Goal: Information Seeking & Learning: Learn about a topic

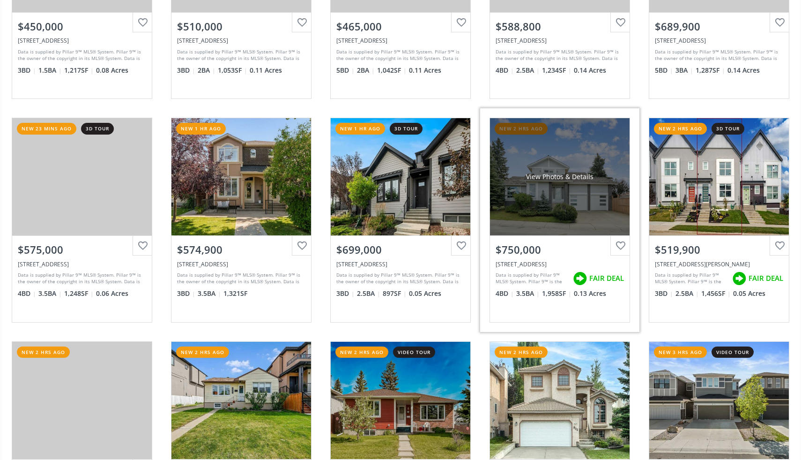
scroll to position [242, 0]
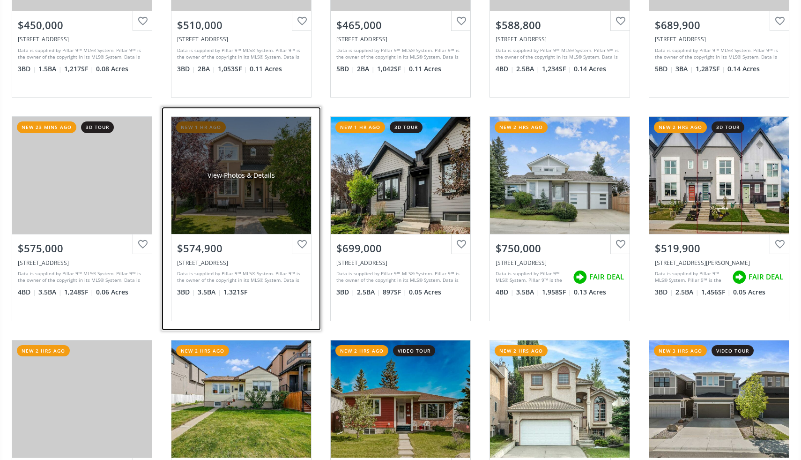
click at [268, 194] on div "View Photos & Details" at bounding box center [241, 175] width 140 height 117
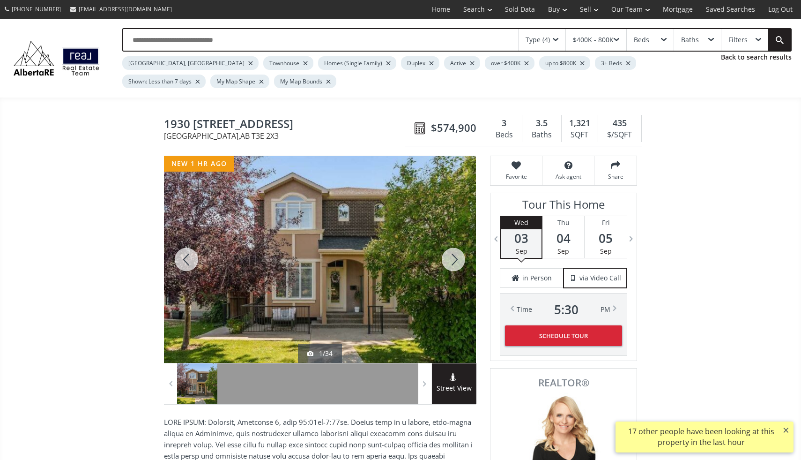
click at [455, 259] on div at bounding box center [453, 259] width 45 height 207
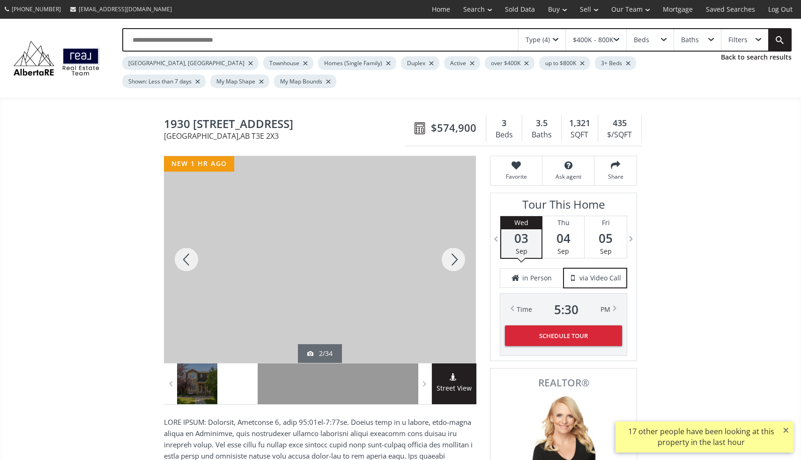
click at [455, 259] on div at bounding box center [453, 259] width 45 height 207
click at [454, 260] on div at bounding box center [453, 259] width 45 height 207
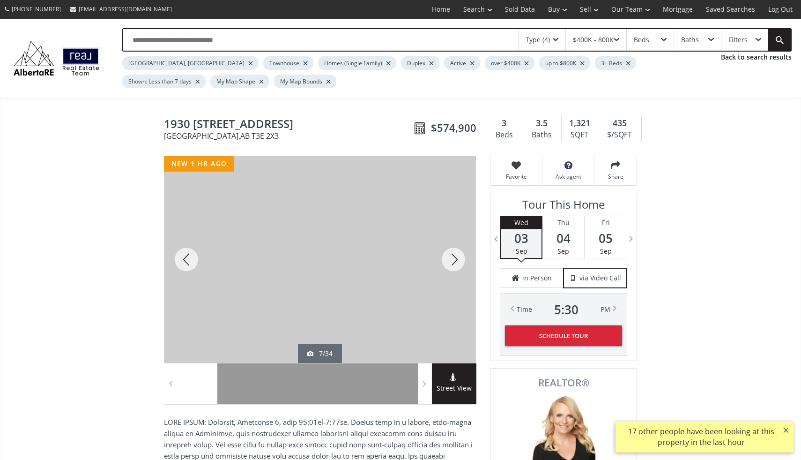
click at [454, 260] on div at bounding box center [453, 259] width 45 height 207
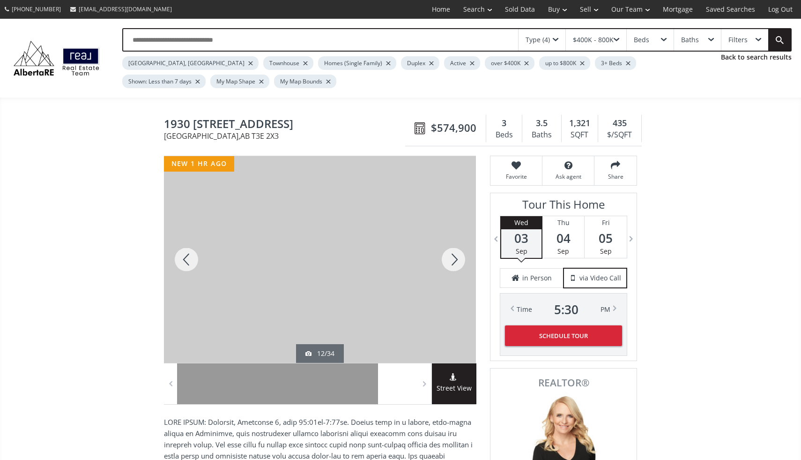
click at [454, 260] on div at bounding box center [453, 259] width 45 height 207
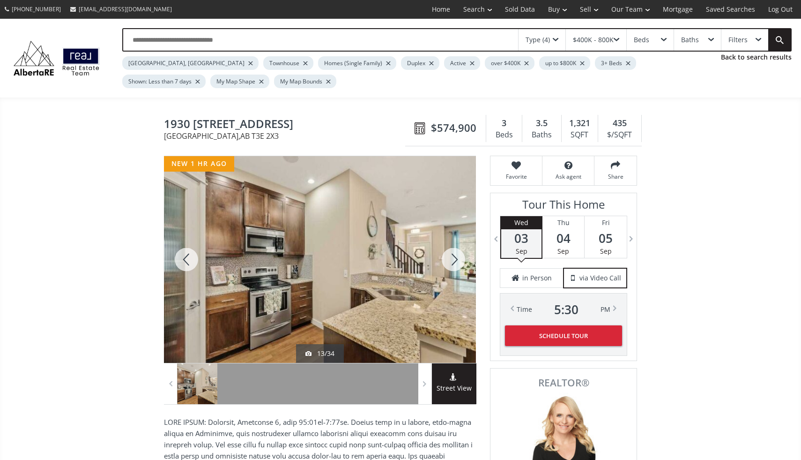
click at [454, 260] on div at bounding box center [453, 259] width 45 height 207
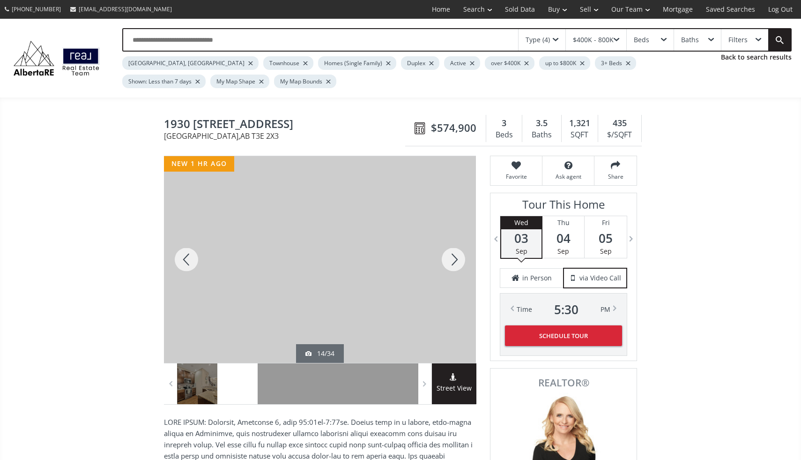
click at [454, 260] on div at bounding box center [453, 259] width 45 height 207
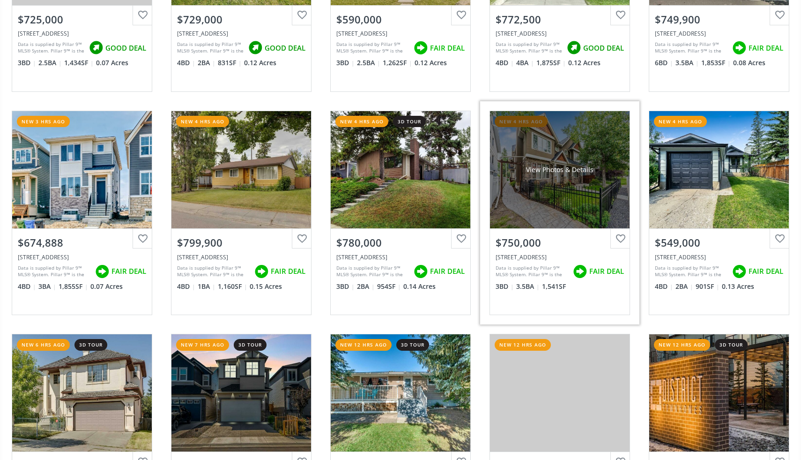
scroll to position [699, 0]
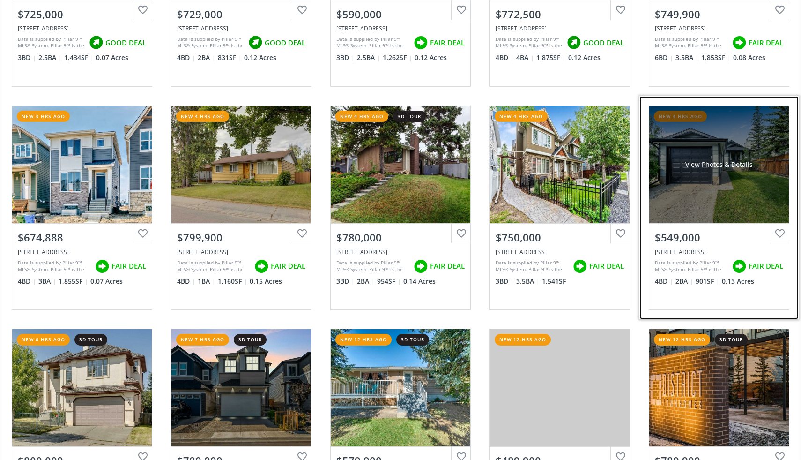
click at [751, 185] on div "View Photos & Details" at bounding box center [719, 164] width 140 height 117
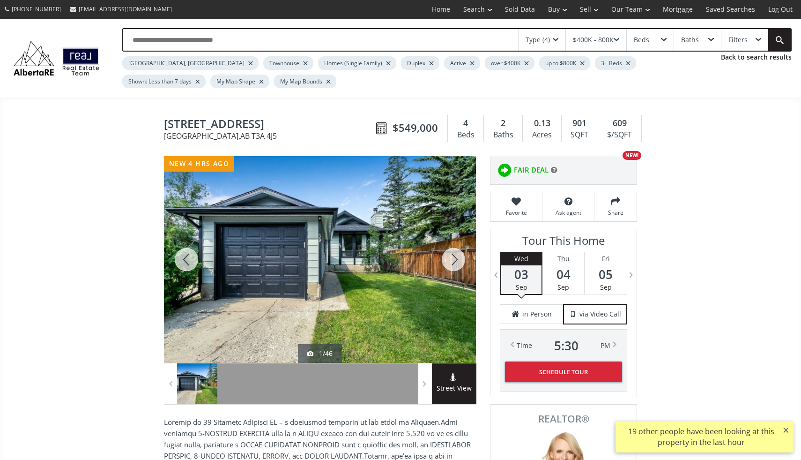
click at [453, 258] on div at bounding box center [453, 259] width 45 height 207
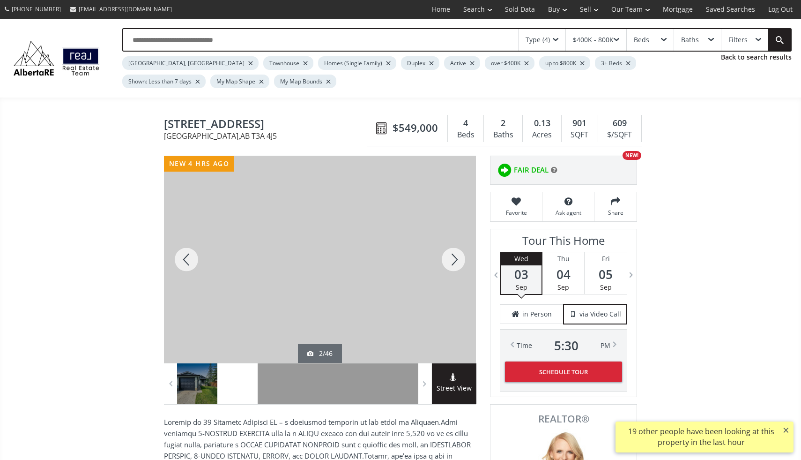
click at [453, 258] on div at bounding box center [453, 259] width 45 height 207
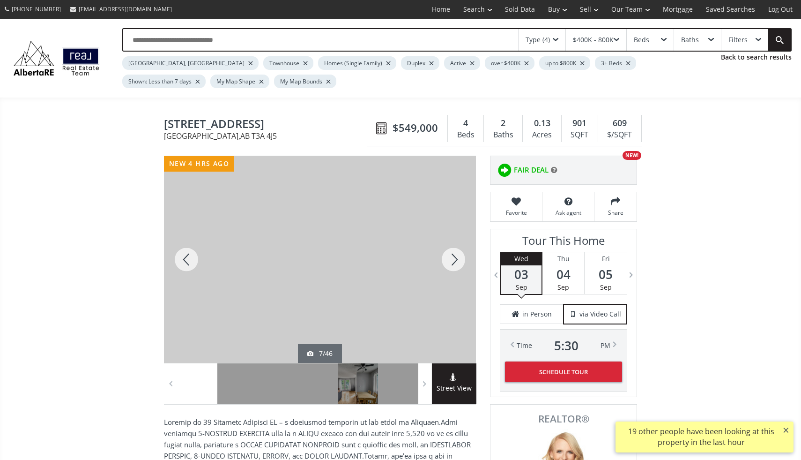
click at [453, 258] on div at bounding box center [453, 259] width 45 height 207
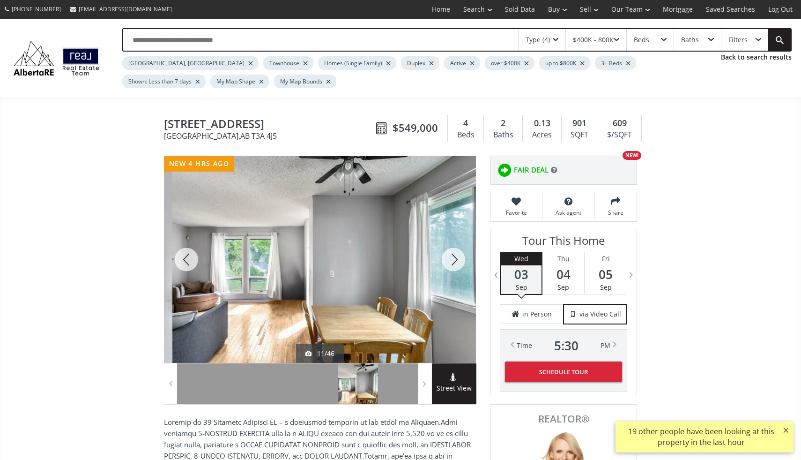
click at [453, 258] on div at bounding box center [453, 259] width 45 height 207
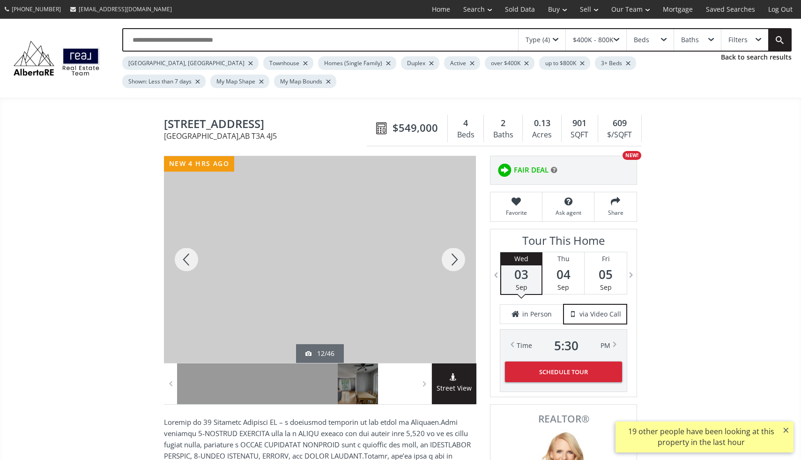
click at [453, 258] on div at bounding box center [453, 259] width 45 height 207
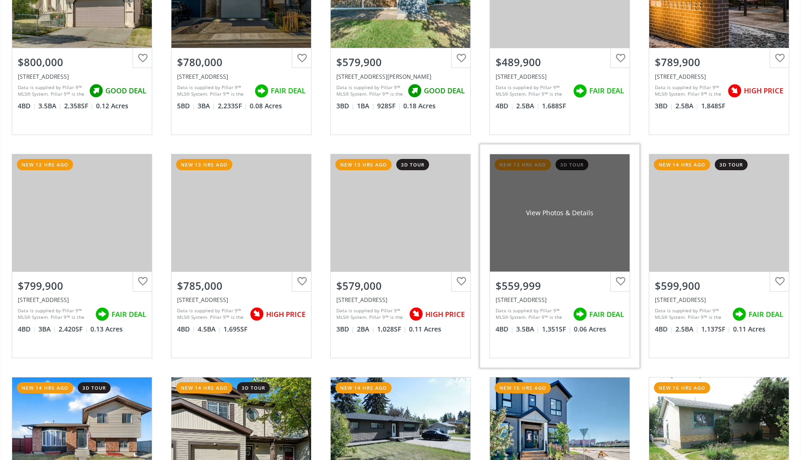
scroll to position [1099, 0]
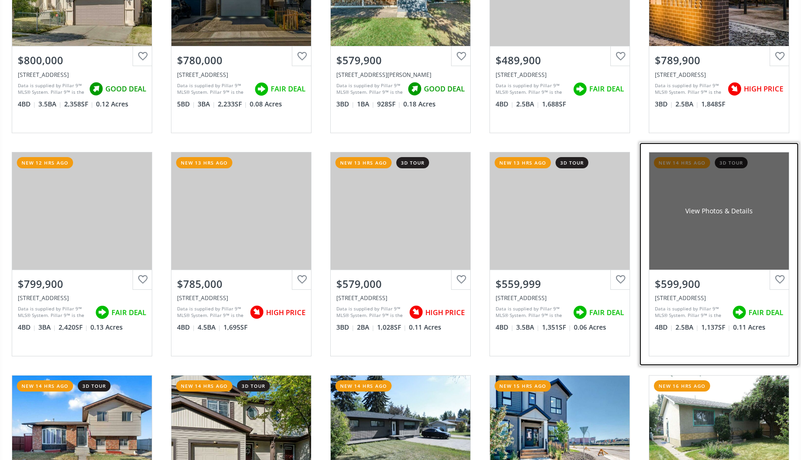
click at [724, 227] on div "View Photos & Details" at bounding box center [719, 210] width 140 height 117
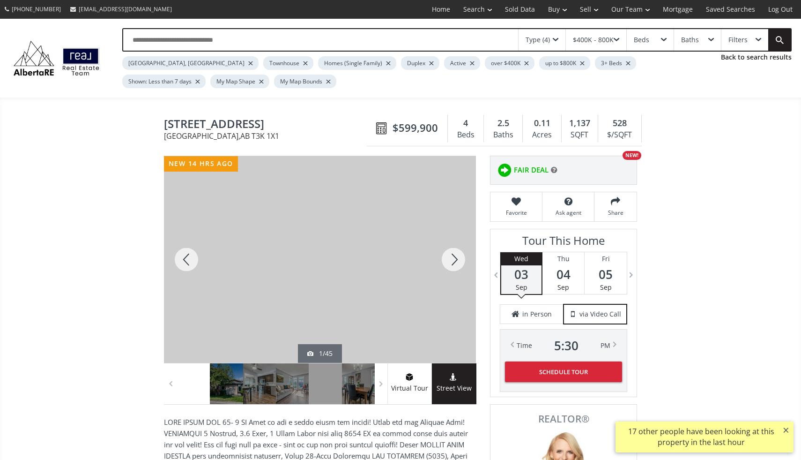
click at [455, 260] on div at bounding box center [453, 259] width 45 height 207
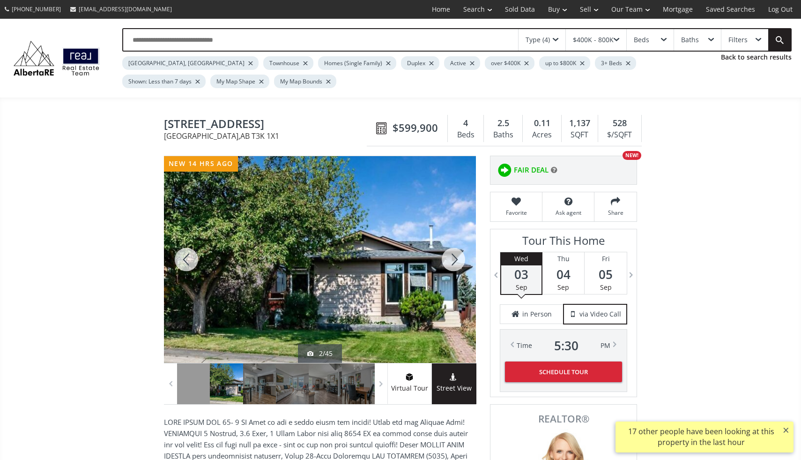
click at [455, 260] on div at bounding box center [453, 259] width 45 height 207
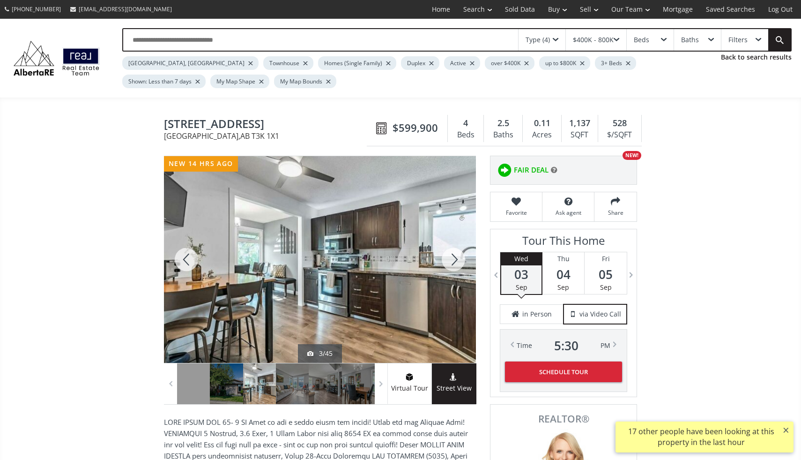
click at [455, 260] on div at bounding box center [453, 259] width 45 height 207
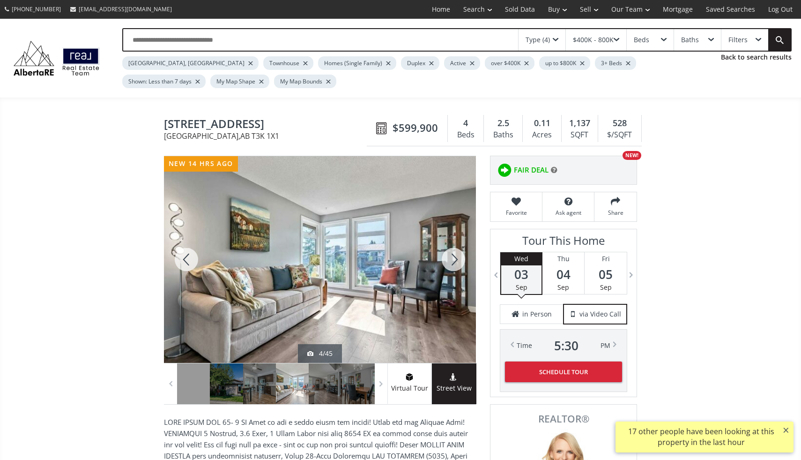
click at [455, 260] on div at bounding box center [453, 259] width 45 height 207
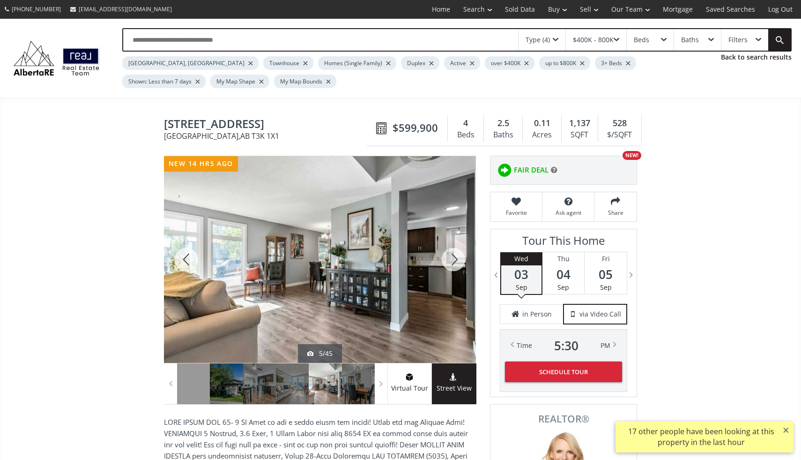
click at [455, 260] on div at bounding box center [453, 259] width 45 height 207
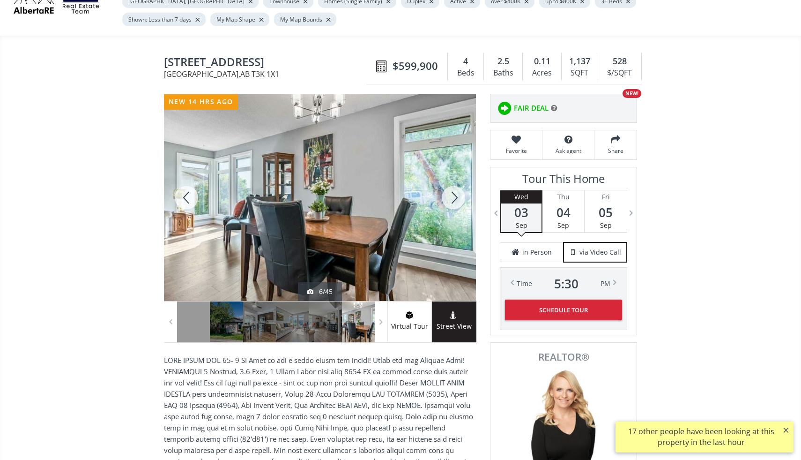
scroll to position [64, 0]
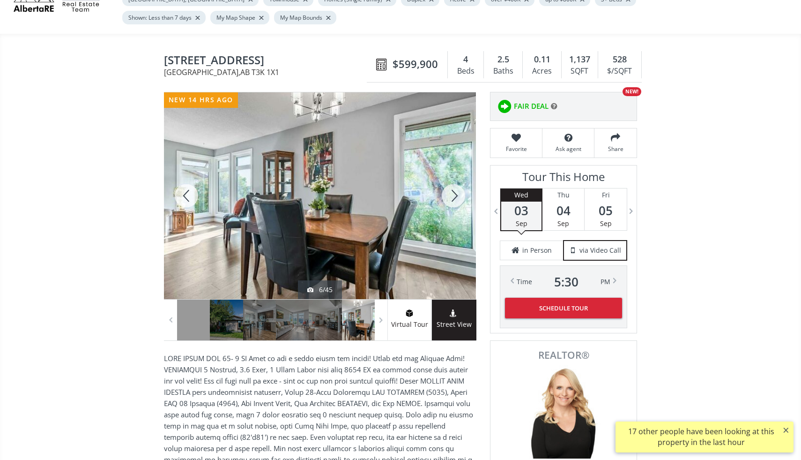
click at [454, 190] on div at bounding box center [453, 195] width 45 height 207
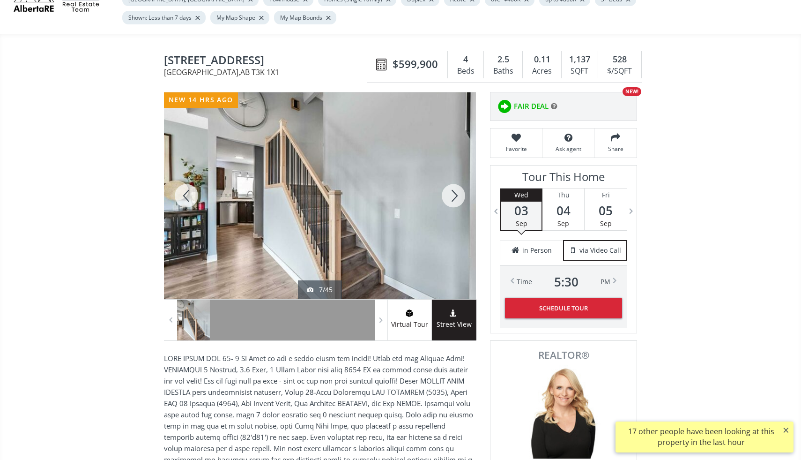
click at [454, 190] on div at bounding box center [453, 195] width 45 height 207
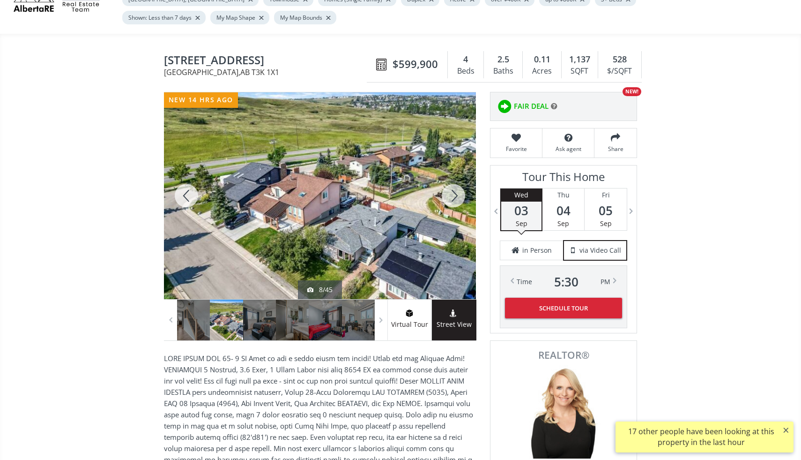
click at [454, 190] on div at bounding box center [453, 195] width 45 height 207
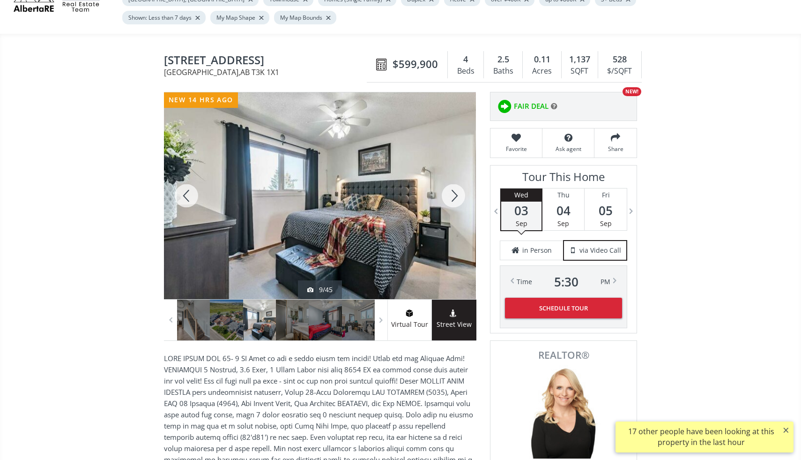
click at [454, 190] on div at bounding box center [453, 195] width 45 height 207
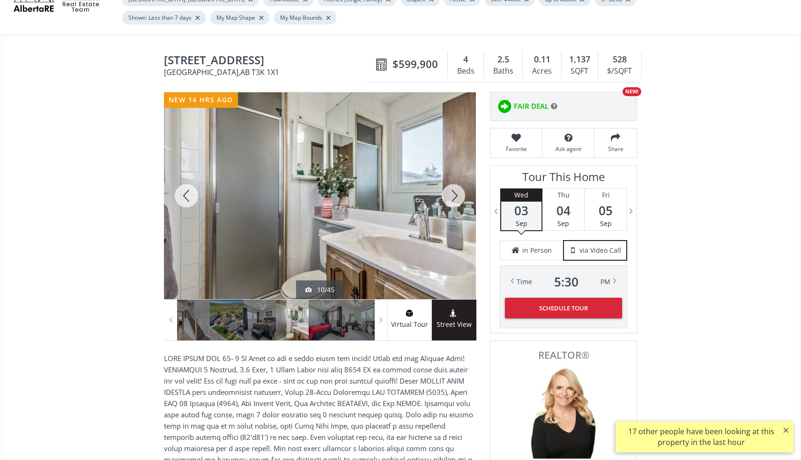
click at [454, 190] on div at bounding box center [453, 195] width 45 height 207
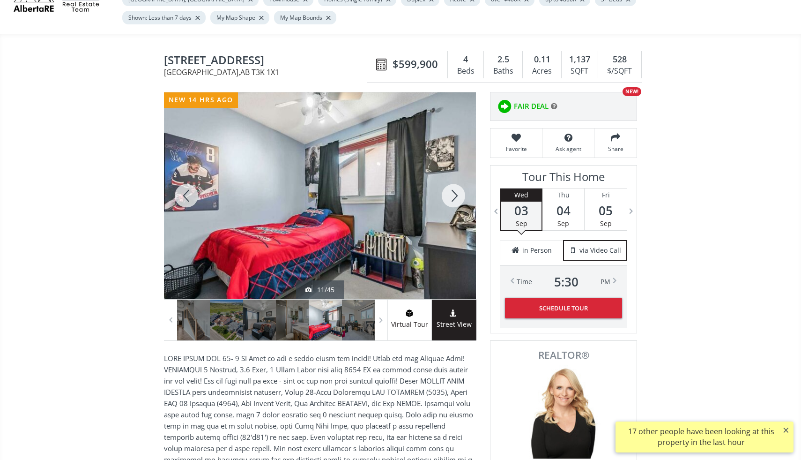
click at [454, 190] on div at bounding box center [453, 195] width 45 height 207
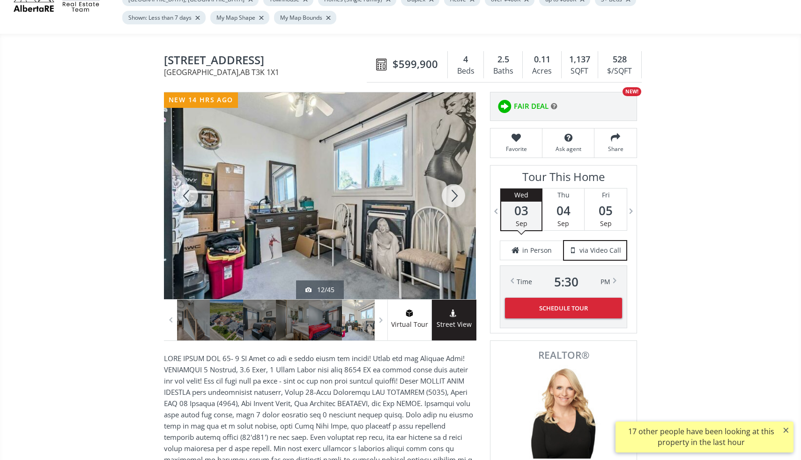
click at [454, 190] on div at bounding box center [453, 195] width 45 height 207
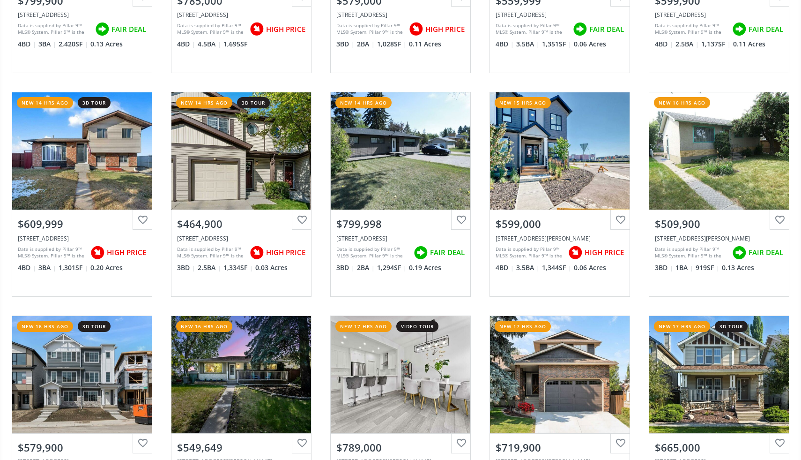
scroll to position [1395, 0]
